Goal: Task Accomplishment & Management: Use online tool/utility

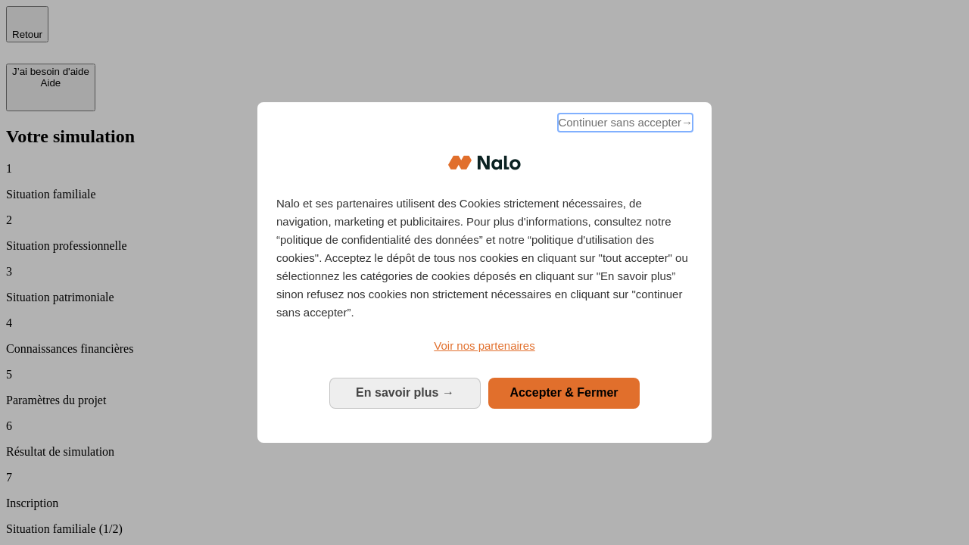
click at [624, 125] on span "Continuer sans accepter →" at bounding box center [625, 123] width 135 height 18
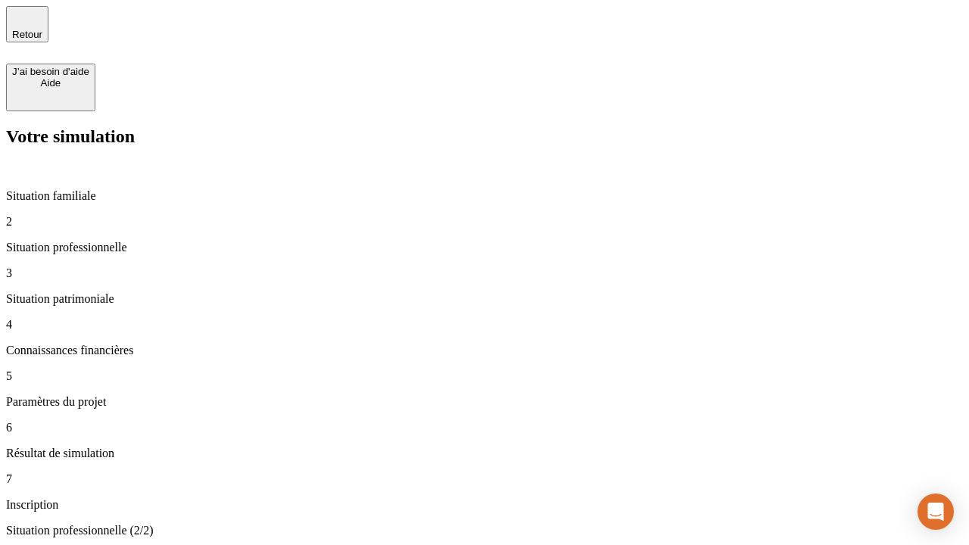
type input "30 000"
